Goal: Obtain resource: Obtain resource

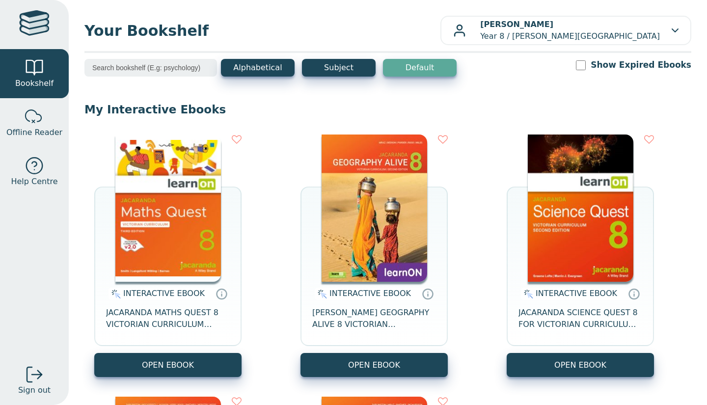
click at [149, 261] on img at bounding box center [168, 208] width 106 height 147
click at [194, 215] on img at bounding box center [168, 208] width 106 height 147
